Goal: Task Accomplishment & Management: Complete application form

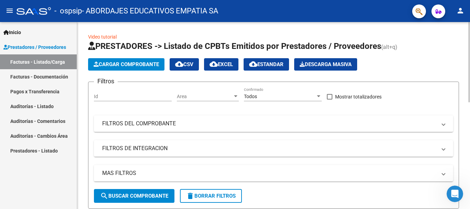
click at [118, 62] on span "Cargar Comprobante" at bounding box center [126, 64] width 65 height 6
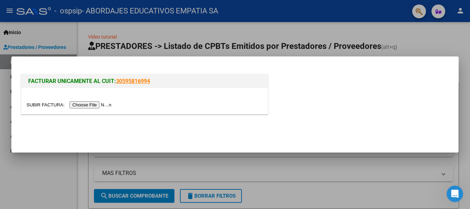
click at [80, 105] on input "file" at bounding box center [69, 104] width 87 height 7
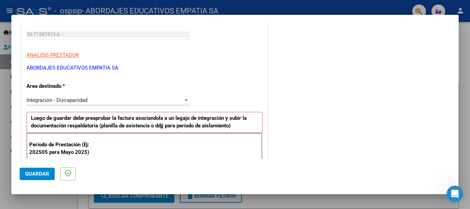
scroll to position [172, 0]
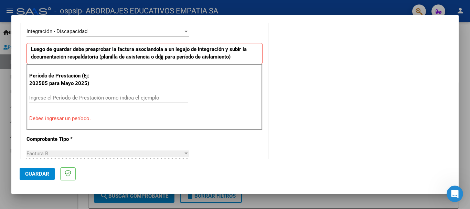
click at [37, 97] on input "Ingrese el Período de Prestación como indica el ejemplo" at bounding box center [108, 98] width 159 height 6
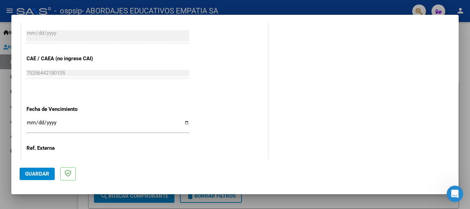
scroll to position [469, 0]
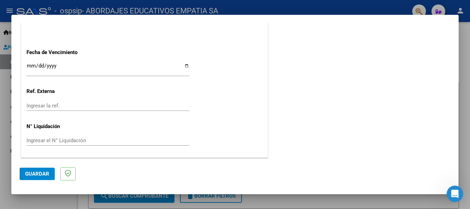
type input "202508"
click at [183, 65] on input "Ingresar la fecha" at bounding box center [107, 68] width 163 height 11
click at [185, 63] on input "[DATE]" at bounding box center [107, 68] width 163 height 11
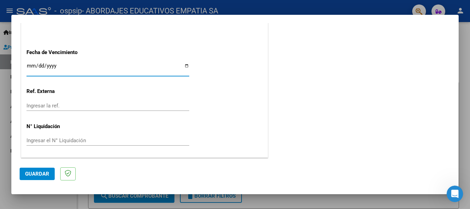
type input "[DATE]"
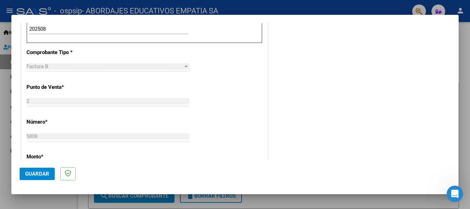
scroll to position [378, 0]
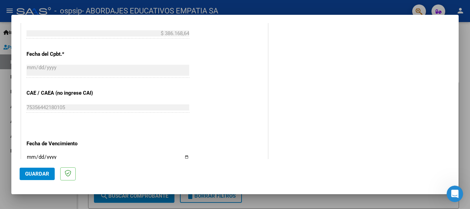
click at [32, 174] on span "Guardar" at bounding box center [37, 174] width 24 height 6
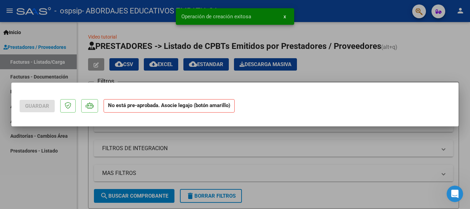
scroll to position [0, 0]
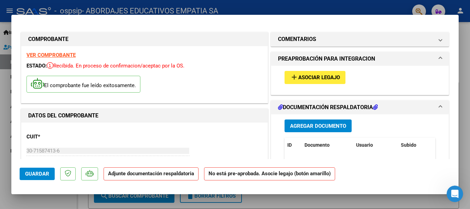
click at [305, 78] on span "Asociar Legajo" at bounding box center [319, 78] width 42 height 6
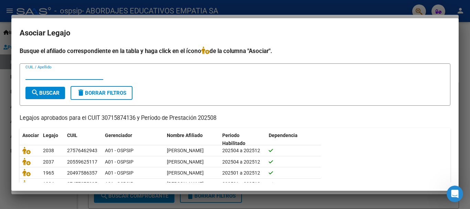
scroll to position [51, 0]
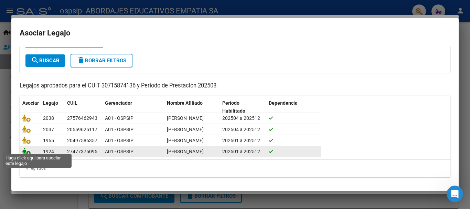
click at [27, 147] on icon at bounding box center [26, 151] width 8 height 8
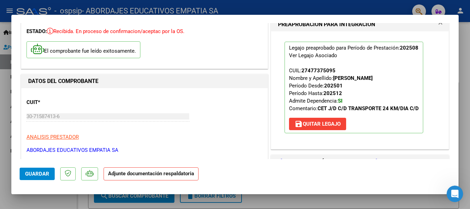
scroll to position [103, 0]
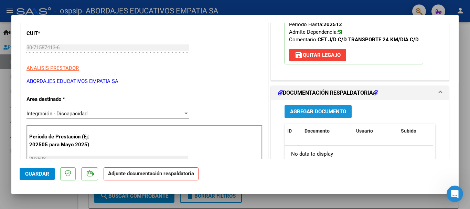
click at [295, 107] on button "Agregar Documento" at bounding box center [317, 111] width 67 height 13
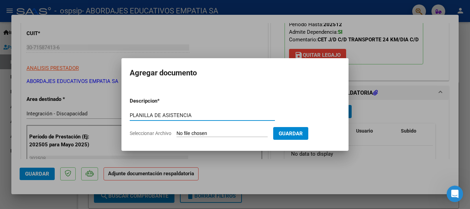
type input "PLANILLA DE ASISTENCIA"
click at [187, 132] on input "Seleccionar Archivo" at bounding box center [221, 133] width 91 height 7
type input "C:\fakepath\PLANILLA DE ASISTENCIA 30715874136_06_0002_00005808 .pdf"
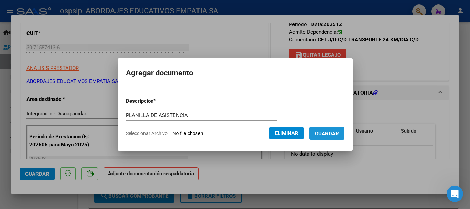
click at [333, 132] on span "Guardar" at bounding box center [327, 133] width 24 height 6
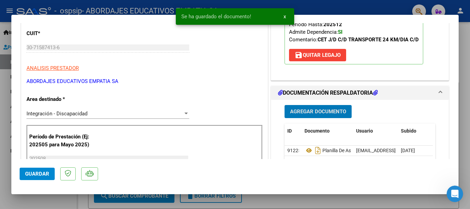
click at [307, 109] on span "Agregar Documento" at bounding box center [318, 112] width 56 height 6
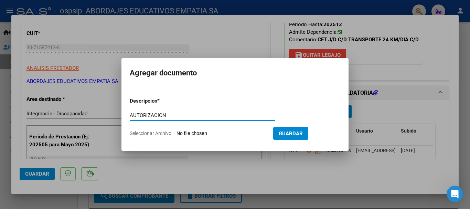
type input "AUTORIZACION"
click at [195, 131] on input "Seleccionar Archivo" at bounding box center [221, 133] width 91 height 7
type input "C:\fakepath\[PERSON_NAME] TRANSP AUTORIZACION 2025 SEGUN RESOLUCION 360 22_firm…"
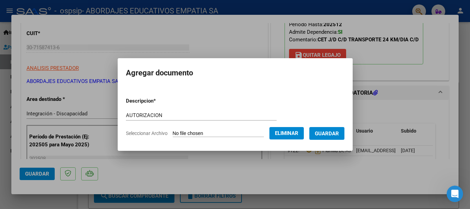
click at [337, 131] on span "Guardar" at bounding box center [327, 133] width 24 height 6
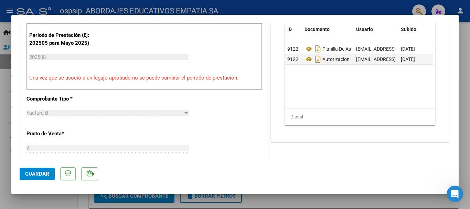
scroll to position [136, 0]
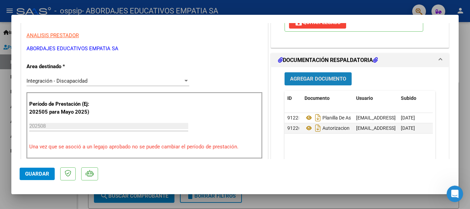
click at [315, 77] on span "Agregar Documento" at bounding box center [318, 79] width 56 height 6
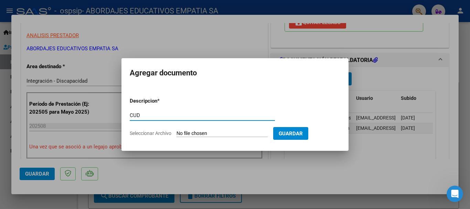
type input "CUD"
click at [190, 134] on input "Seleccionar Archivo" at bounding box center [221, 133] width 91 height 7
type input "C:\fakepath\CUD VILCHEZ 2024.pdf"
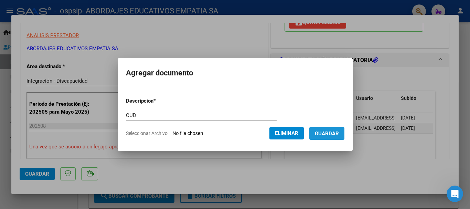
click at [320, 133] on button "Guardar" at bounding box center [326, 133] width 35 height 13
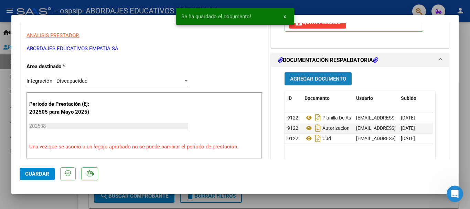
click at [301, 79] on span "Agregar Documento" at bounding box center [318, 79] width 56 height 6
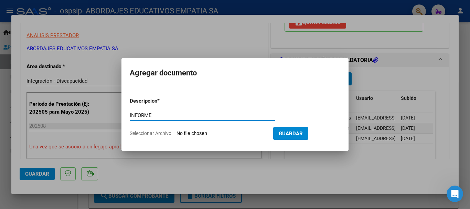
type input "INFORME"
click at [197, 134] on input "Seleccionar Archivo" at bounding box center [221, 133] width 91 height 7
type input "C:\fakepath\[PERSON_NAME], Inf. O.S [DATE].docx.pdf"
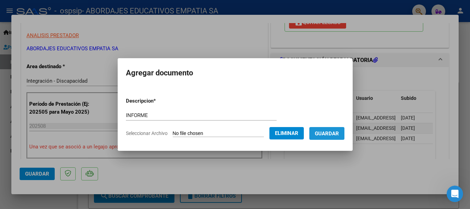
click at [339, 130] on span "Guardar" at bounding box center [327, 133] width 24 height 6
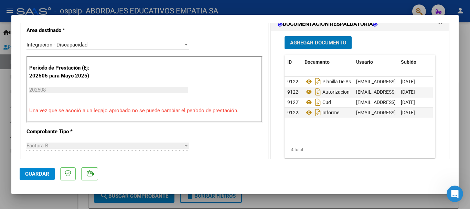
scroll to position [275, 0]
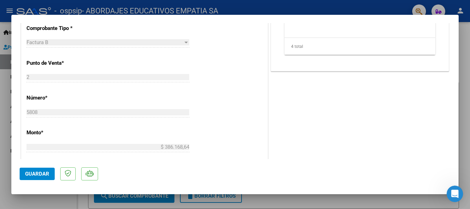
click at [33, 175] on span "Guardar" at bounding box center [37, 174] width 24 height 6
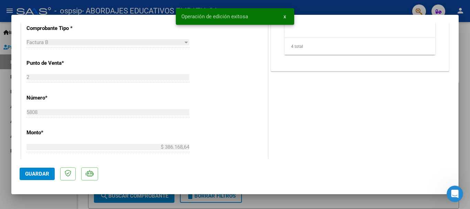
click at [36, 174] on span "Guardar" at bounding box center [37, 174] width 24 height 6
click at [463, 78] on div at bounding box center [235, 104] width 470 height 209
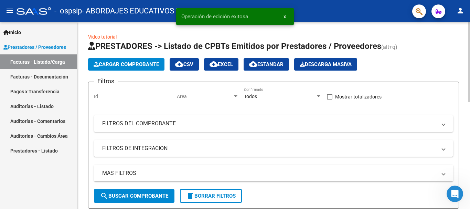
scroll to position [103, 0]
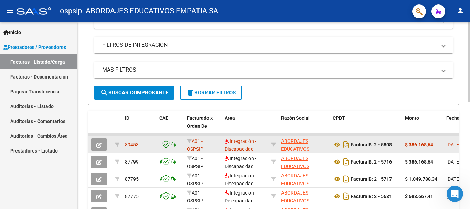
click at [318, 140] on app-link-go-to "ABORDAJES EDUCATIVOS EMPATIA SA" at bounding box center [304, 148] width 46 height 23
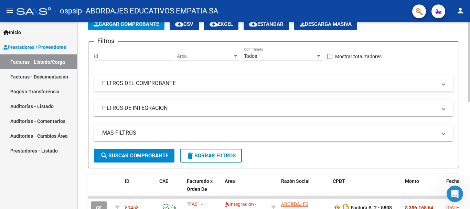
scroll to position [0, 0]
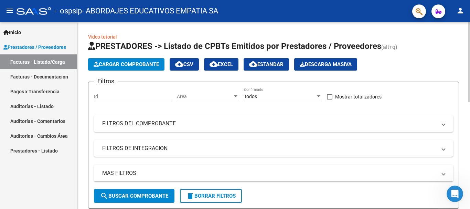
click at [108, 62] on span "Cargar Comprobante" at bounding box center [126, 64] width 65 height 6
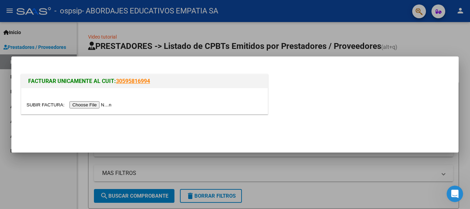
click at [100, 106] on input "file" at bounding box center [69, 104] width 87 height 7
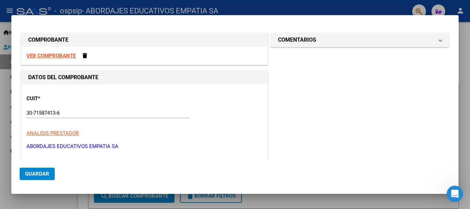
click at [463, 83] on div at bounding box center [235, 104] width 470 height 209
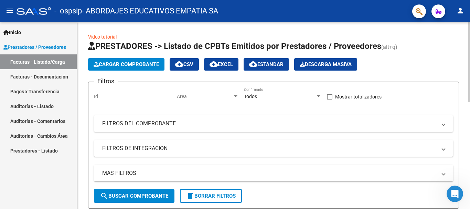
click at [106, 65] on span "Cargar Comprobante" at bounding box center [126, 64] width 65 height 6
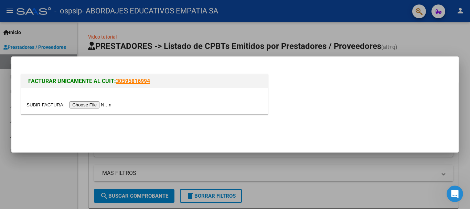
click at [77, 107] on input "file" at bounding box center [69, 104] width 87 height 7
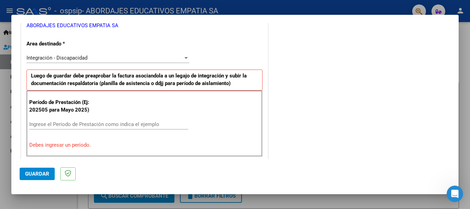
scroll to position [137, 0]
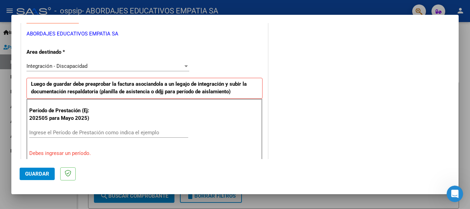
click at [40, 129] on input "Ingrese el Período de Prestación como indica el ejemplo" at bounding box center [108, 132] width 159 height 6
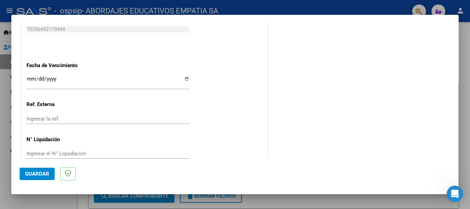
scroll to position [469, 0]
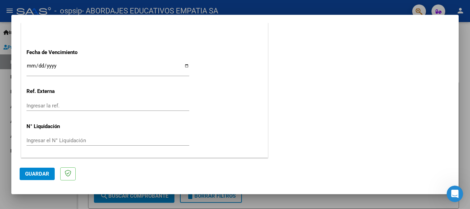
type input "202508"
click at [184, 66] on input "Ingresar la fecha" at bounding box center [107, 68] width 163 height 11
type input "[DATE]"
click at [33, 175] on span "Guardar" at bounding box center [37, 174] width 24 height 6
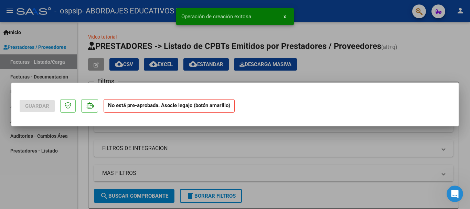
scroll to position [0, 0]
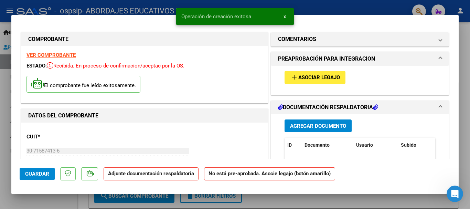
click at [290, 78] on mat-icon "add" at bounding box center [294, 77] width 8 height 8
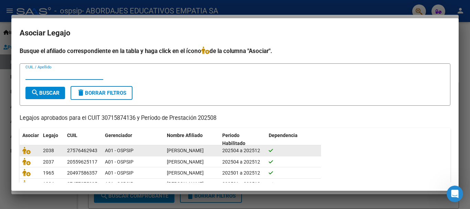
scroll to position [51, 0]
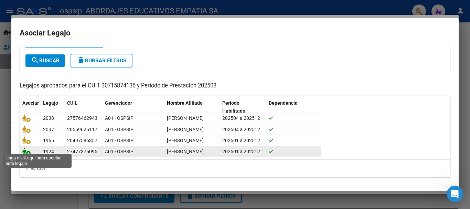
click at [29, 147] on icon at bounding box center [26, 151] width 8 height 8
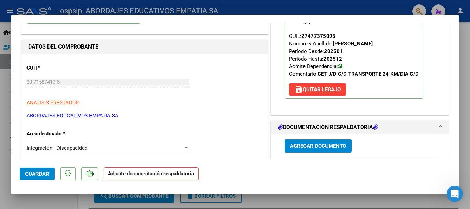
scroll to position [172, 0]
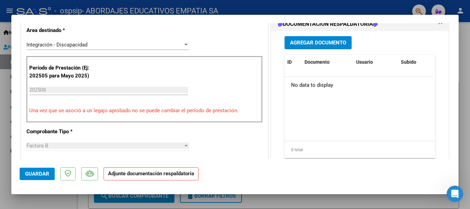
click at [324, 44] on span "Agregar Documento" at bounding box center [318, 43] width 56 height 6
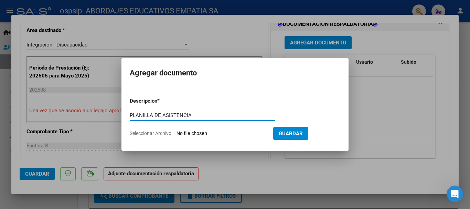
type input "PLANILLA DE ASISTENCIA"
click at [186, 134] on input "Seleccionar Archivo" at bounding box center [221, 133] width 91 height 7
type input "C:\fakepath\PLANILLA DE ASISTENCIA 30715874136_06_0002_00005806 .pdf"
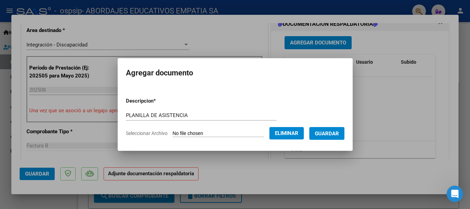
click at [318, 136] on button "Guardar" at bounding box center [326, 133] width 35 height 13
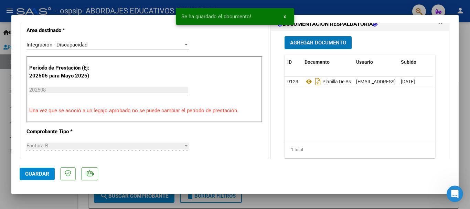
click at [313, 43] on span "Agregar Documento" at bounding box center [318, 43] width 56 height 6
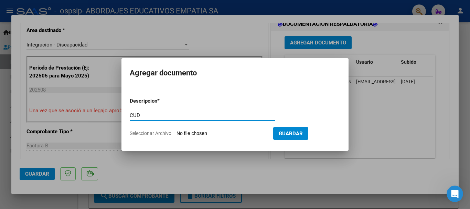
type input "CUD"
click at [188, 130] on input "Seleccionar Archivo" at bounding box center [221, 133] width 91 height 7
type input "C:\fakepath\CUD VILCHEZ 2024.pdf"
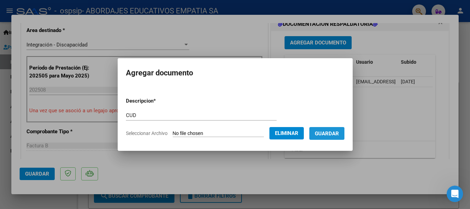
click at [325, 134] on span "Guardar" at bounding box center [327, 133] width 24 height 6
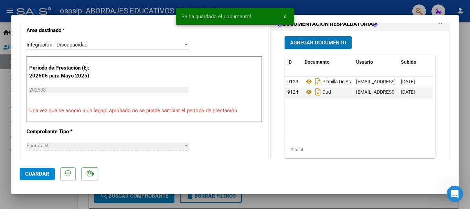
click at [299, 41] on span "Agregar Documento" at bounding box center [318, 43] width 56 height 6
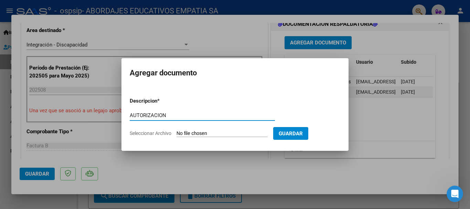
type input "AUTORIZACION"
click at [201, 134] on input "Seleccionar Archivo" at bounding box center [221, 133] width 91 height 7
type input "C:\fakepath\[PERSON_NAME] CET AUTORIZACION 2025 SEGUN RESOLUCION 360 22_firmado…"
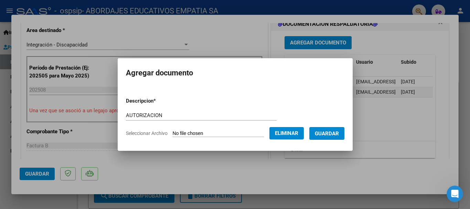
click at [329, 135] on span "Guardar" at bounding box center [327, 133] width 24 height 6
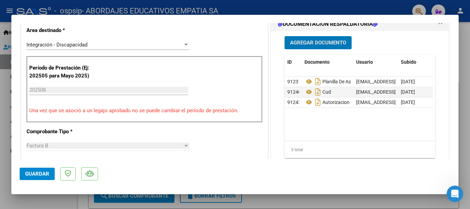
click at [298, 39] on button "Agregar Documento" at bounding box center [317, 42] width 67 height 13
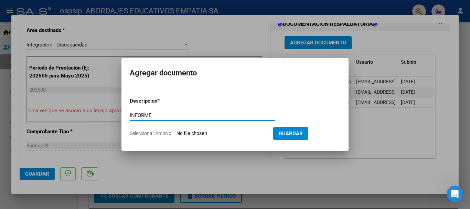
type input "INFORME"
click at [194, 133] on input "Seleccionar Archivo" at bounding box center [221, 133] width 91 height 7
type input "C:\fakepath\[PERSON_NAME], Inf. O.S [DATE].docx.pdf"
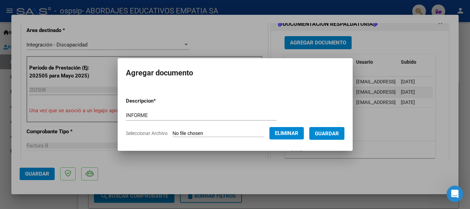
click at [319, 135] on button "Guardar" at bounding box center [326, 133] width 35 height 13
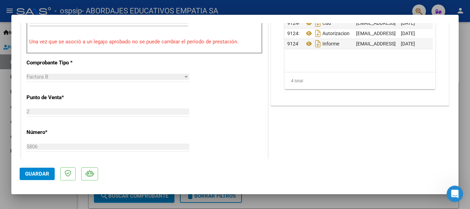
scroll to position [275, 0]
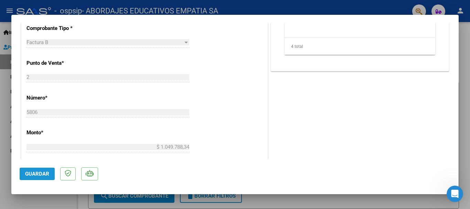
click at [36, 173] on span "Guardar" at bounding box center [37, 174] width 24 height 6
click at [33, 172] on span "Guardar" at bounding box center [37, 174] width 24 height 6
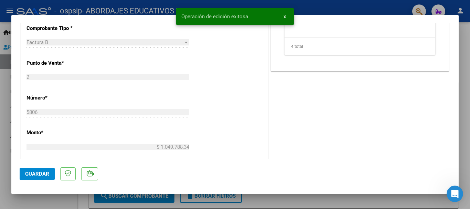
click at [465, 110] on div at bounding box center [235, 104] width 470 height 209
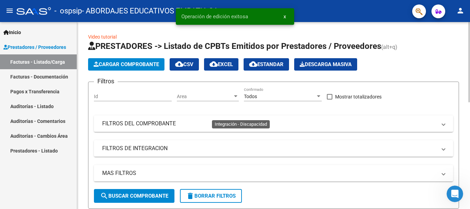
scroll to position [0, 0]
